Goal: Check status

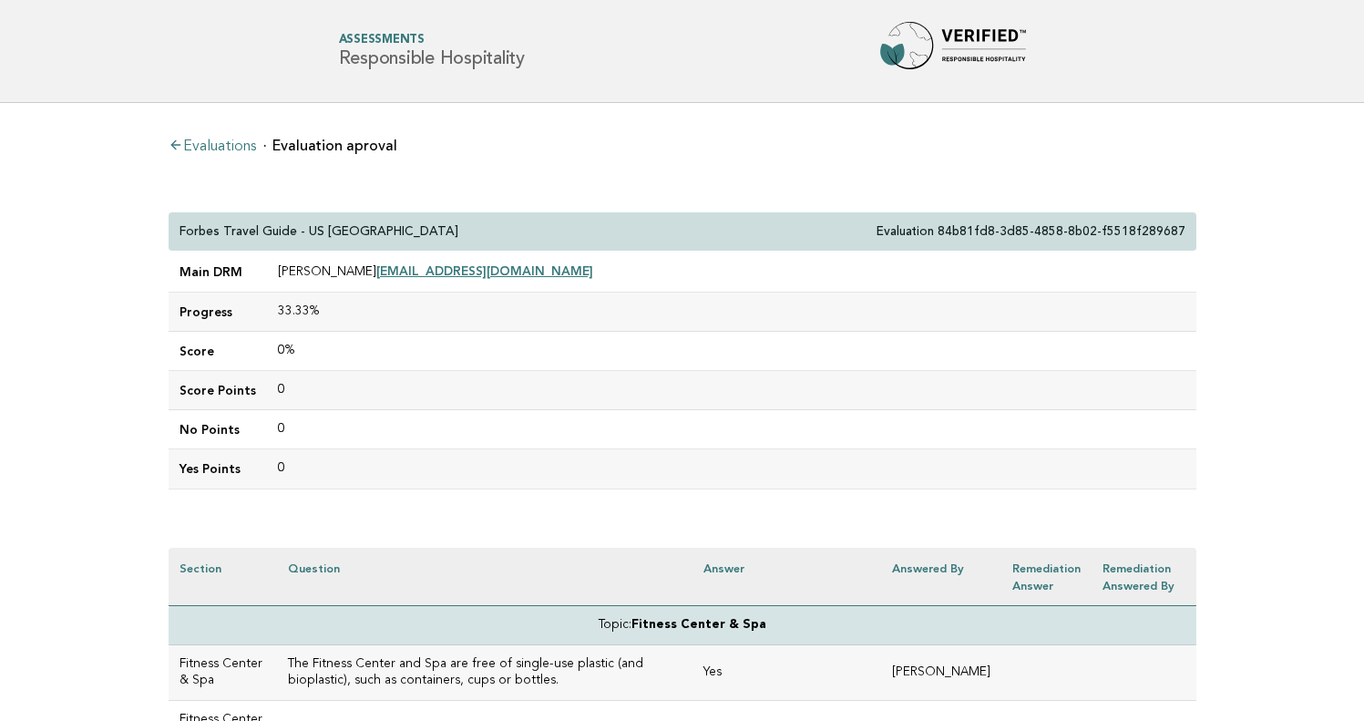
click at [212, 142] on link "Evaluations" at bounding box center [212, 146] width 87 height 15
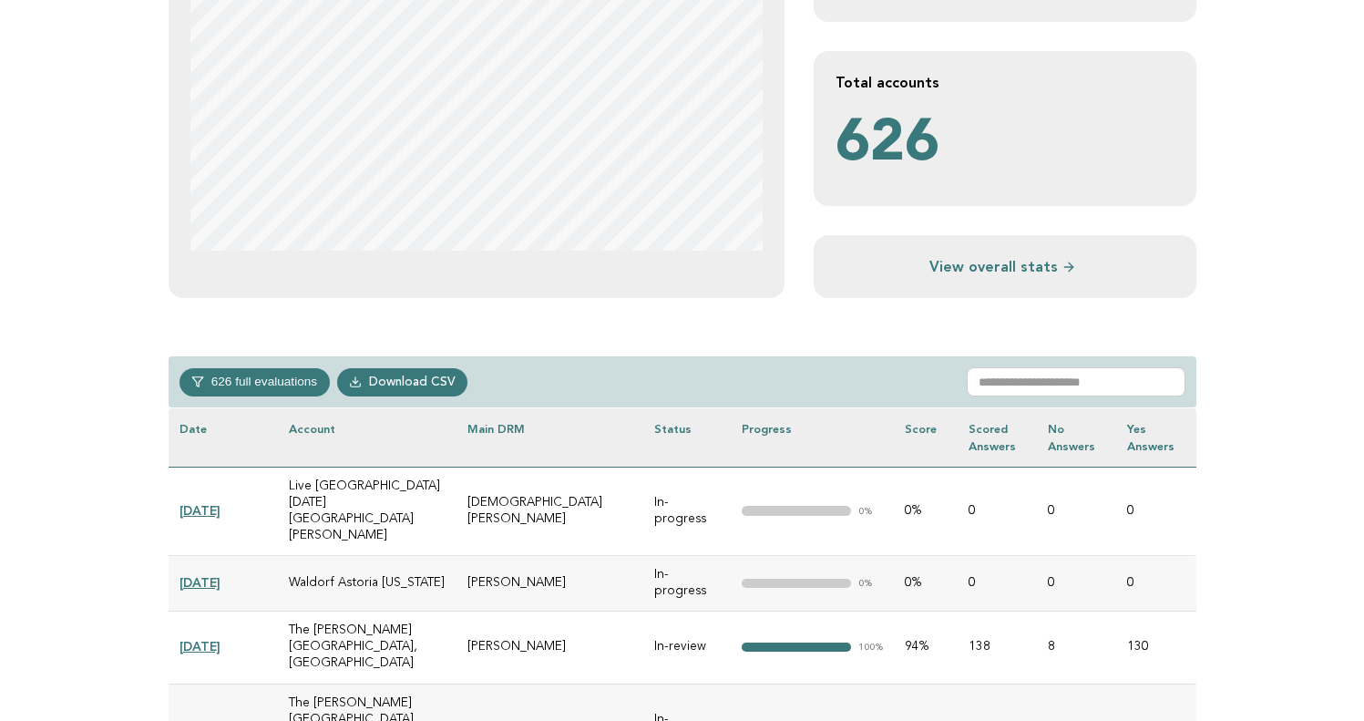
scroll to position [534, 0]
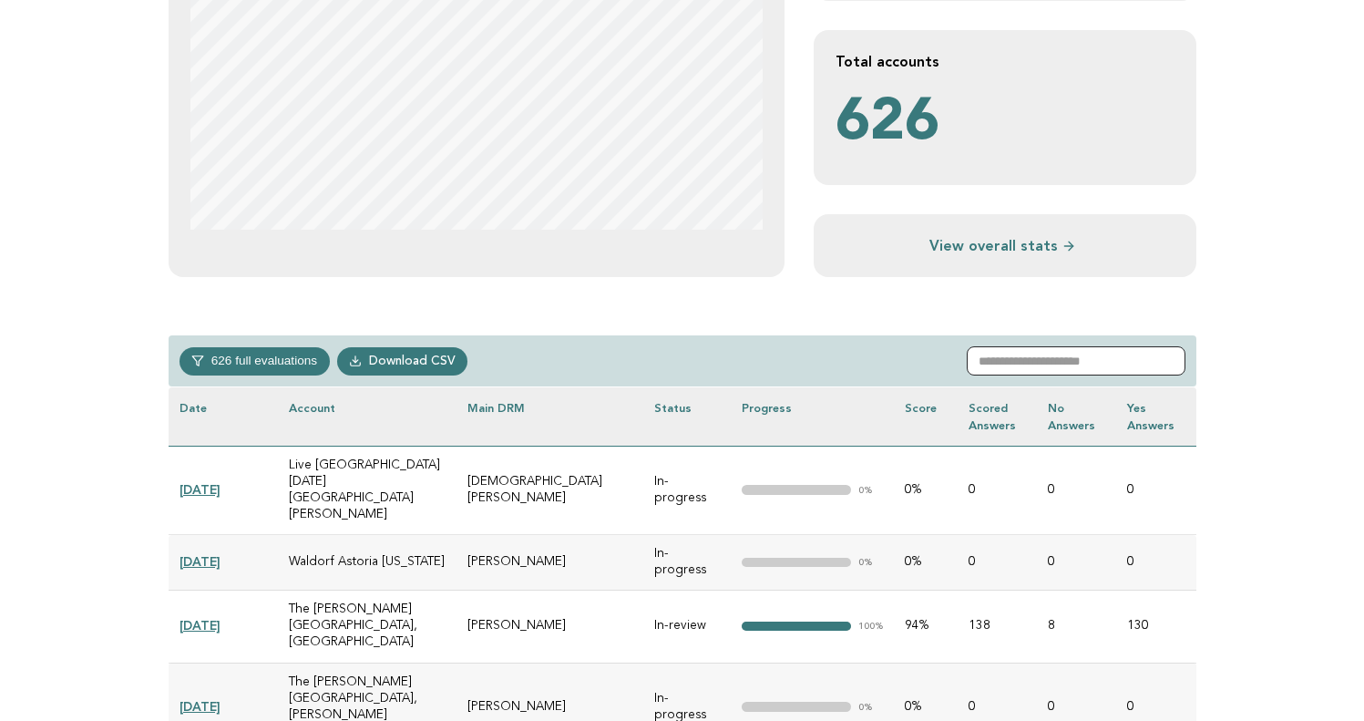
click at [1084, 366] on input "text" at bounding box center [1076, 360] width 219 height 29
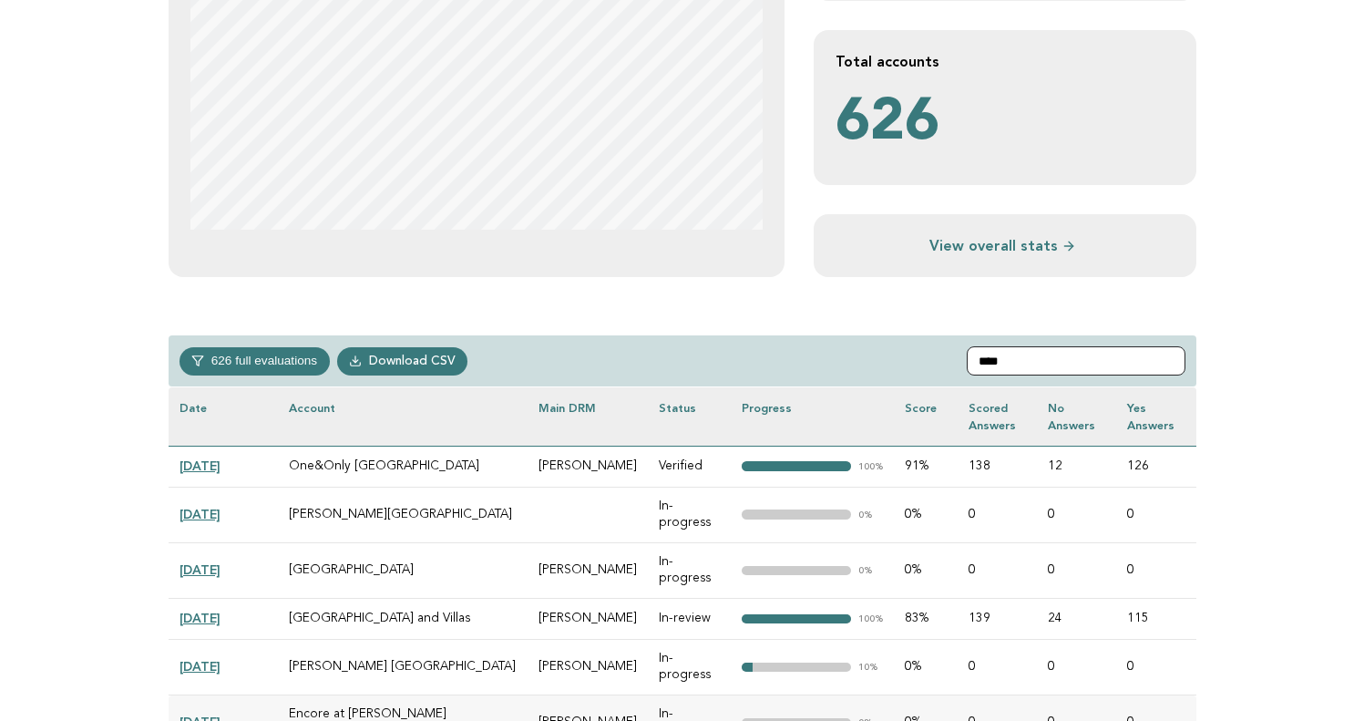
scroll to position [492, 0]
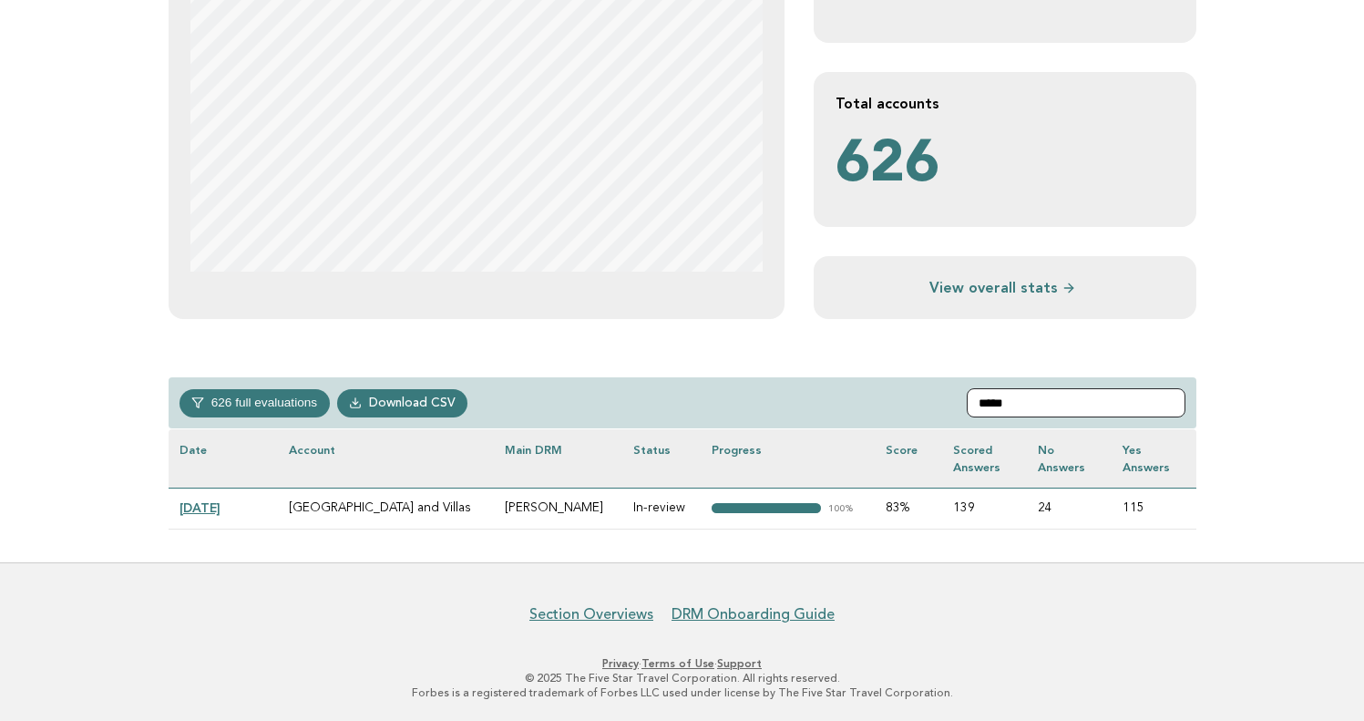
type input "*****"
click at [206, 502] on link "[DATE]" at bounding box center [200, 507] width 41 height 15
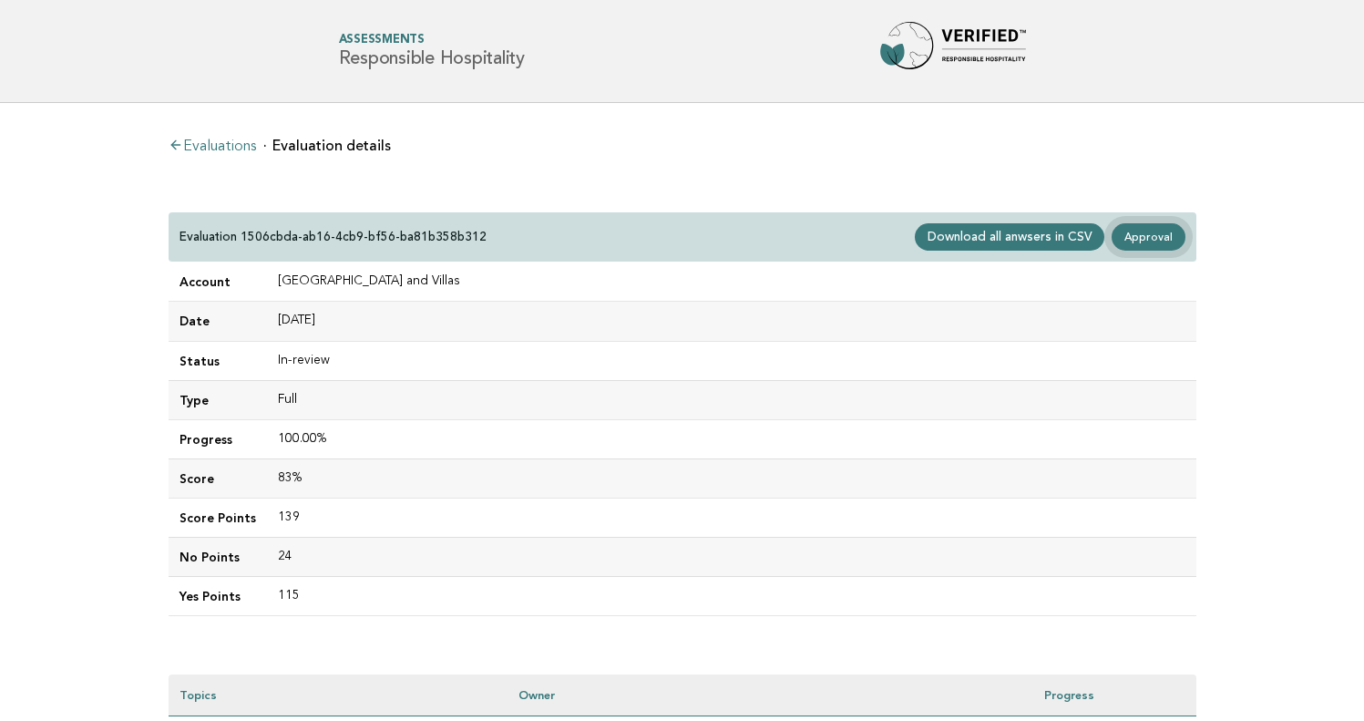
click at [1153, 235] on link "Approval" at bounding box center [1148, 236] width 73 height 27
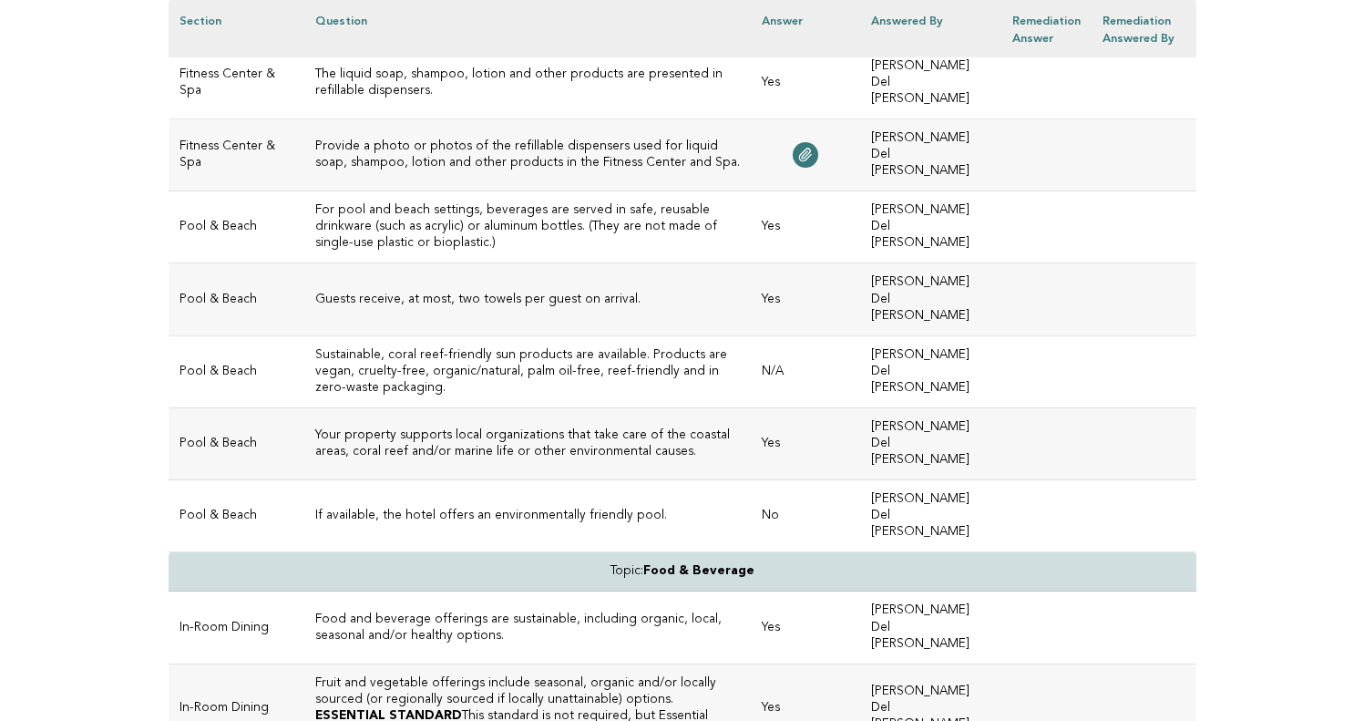
scroll to position [837, 0]
